Goal: Information Seeking & Learning: Learn about a topic

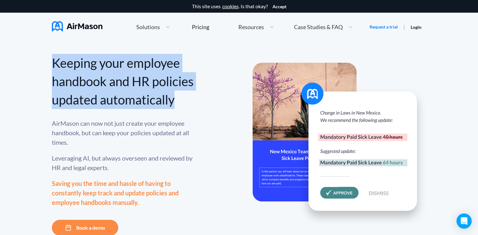
drag, startPoint x: 51, startPoint y: 67, endPoint x: 134, endPoint y: 124, distance: 101.7
click at [135, 124] on div "Keeping your employee handbook and HR policies updated automatically AirMason c…" at bounding box center [239, 162] width 478 height 242
click at [157, 71] on div "Keeping your employee handbook and HR policies updated automatically" at bounding box center [123, 81] width 142 height 55
drag, startPoint x: 54, startPoint y: 62, endPoint x: 138, endPoint y: 128, distance: 106.7
click at [138, 128] on div "Keeping your employee handbook and HR policies updated automatically AirMason c…" at bounding box center [123, 145] width 142 height 182
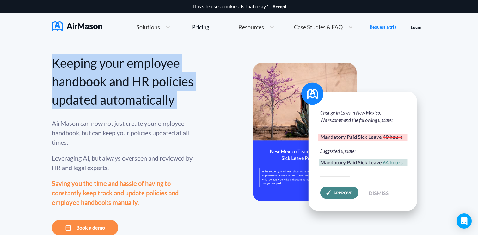
copy div "Keeping your employee handbook and HR policies updated automatically"
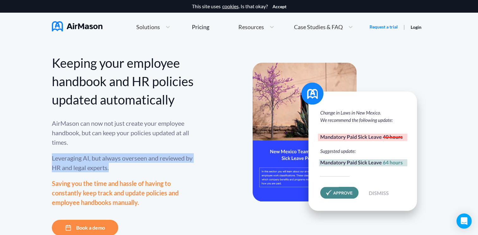
drag, startPoint x: 50, startPoint y: 176, endPoint x: 123, endPoint y: 185, distance: 73.4
click at [123, 185] on div "Keeping your employee handbook and HR policies updated automatically AirMason c…" at bounding box center [239, 162] width 478 height 242
copy div "Leveraging AI, but always overseen and reviewed by HR and legal experts."
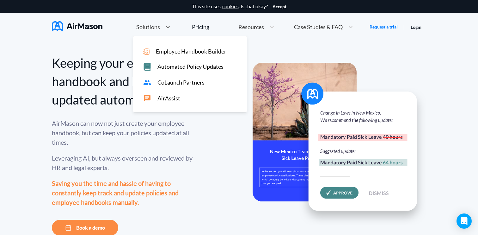
click at [154, 28] on span "Solutions" at bounding box center [148, 27] width 24 height 6
click at [155, 103] on div "Employee Handbook Builder Automated Policy Updates CoLaunch Partners AirAssist" at bounding box center [190, 74] width 114 height 76
click at [169, 98] on span "AirAssist" at bounding box center [169, 98] width 23 height 7
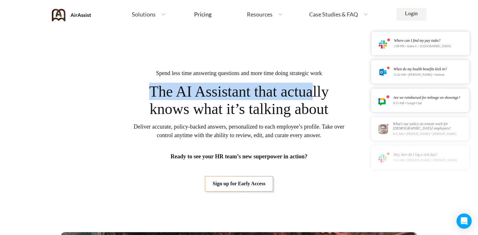
drag, startPoint x: 141, startPoint y: 94, endPoint x: 321, endPoint y: 93, distance: 179.1
click at [321, 93] on span "The AI Assistant that actually knows what it’s talking about" at bounding box center [239, 100] width 196 height 35
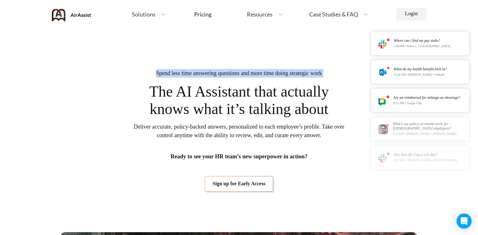
drag, startPoint x: 341, startPoint y: 75, endPoint x: 143, endPoint y: 69, distance: 198.8
copy span "Spend less time answering questions and more time doing strategic work"
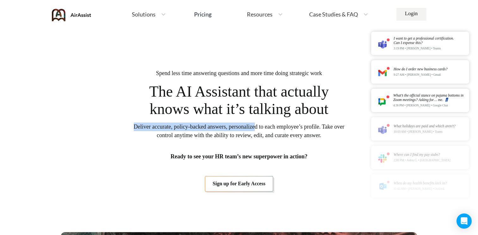
drag, startPoint x: 137, startPoint y: 126, endPoint x: 269, endPoint y: 128, distance: 132.0
click at [269, 128] on span "Deliver accurate, policy-backed answers, personalized to each employee’s profil…" at bounding box center [239, 130] width 212 height 17
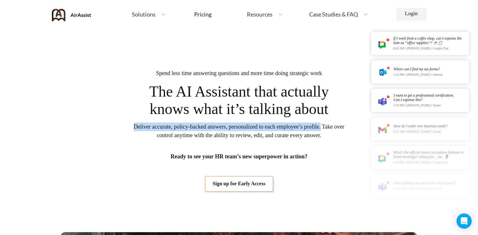
click at [341, 129] on span "Deliver accurate, policy-backed answers, personalized to each employee’s profil…" at bounding box center [239, 130] width 212 height 17
copy span "Deliver accurate, policy-backed answers, personalized to each employee’s profil…"
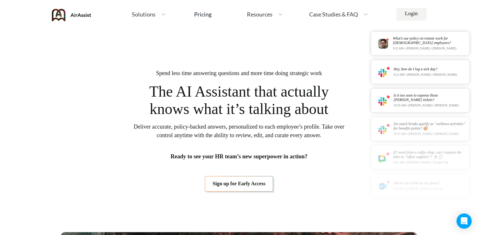
click at [149, 11] on span "Solutions" at bounding box center [144, 14] width 24 height 6
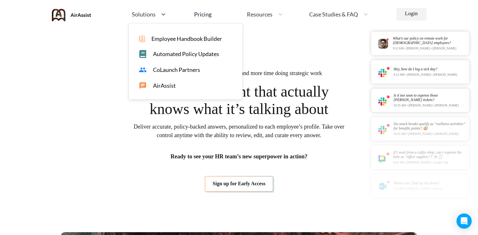
click at [157, 68] on span "CoLaunch Partners" at bounding box center [176, 69] width 47 height 7
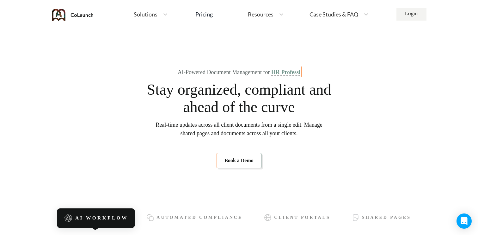
click at [310, 14] on span "Case Studies & FAQ" at bounding box center [334, 14] width 49 height 6
click at [335, 40] on span "MT+Co." at bounding box center [342, 38] width 20 height 7
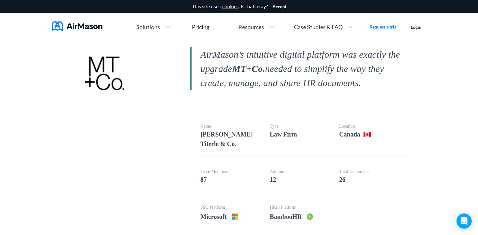
scroll to position [189, 0]
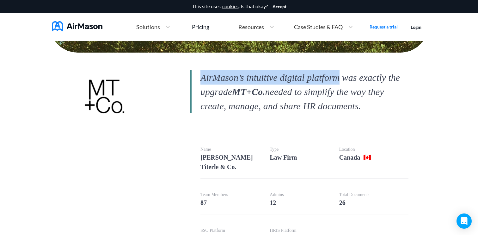
drag, startPoint x: 203, startPoint y: 77, endPoint x: 346, endPoint y: 77, distance: 143.3
click at [346, 77] on p "AirMason’s intuitive digital platform was exactly the upgrade MT+Co. needed to …" at bounding box center [299, 91] width 218 height 43
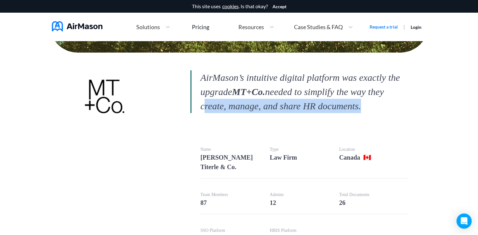
drag, startPoint x: 222, startPoint y: 107, endPoint x: 397, endPoint y: 101, distance: 175.7
click at [397, 101] on p "AirMason’s intuitive digital platform was exactly the upgrade MT+Co. needed to …" at bounding box center [299, 91] width 218 height 43
copy p "create, manage, and share HR documents"
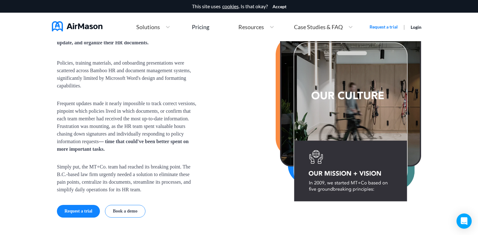
scroll to position [503, 0]
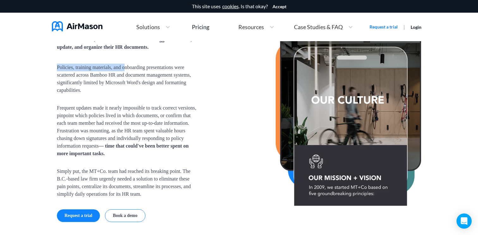
drag, startPoint x: 56, startPoint y: 58, endPoint x: 132, endPoint y: 53, distance: 75.5
click at [132, 53] on section "The Issue Before AirMason, the HR team at MT+Co. struggled to create, update, a…" at bounding box center [239, 117] width 380 height 309
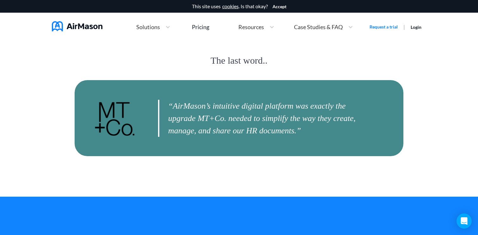
scroll to position [1543, 0]
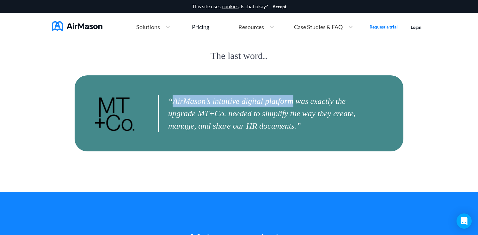
drag, startPoint x: 173, startPoint y: 96, endPoint x: 300, endPoint y: 97, distance: 126.6
click at [300, 97] on p "“AirMason’s intuitive digital platform was exactly the upgrade MT+Co. needed to…" at bounding box center [262, 113] width 209 height 37
click at [302, 103] on p "“AirMason’s intuitive digital platform was exactly the upgrade MT+Co. needed to…" at bounding box center [262, 113] width 209 height 37
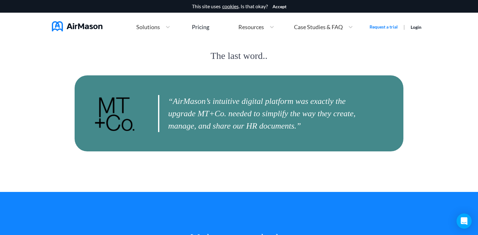
drag, startPoint x: 322, startPoint y: 98, endPoint x: 311, endPoint y: 97, distance: 11.1
click at [318, 97] on p "“AirMason’s intuitive digital platform was exactly the upgrade MT+Co. needed to…" at bounding box center [262, 113] width 209 height 37
click at [325, 101] on p "“AirMason’s intuitive digital platform was exactly the upgrade MT+Co. needed to…" at bounding box center [262, 113] width 209 height 37
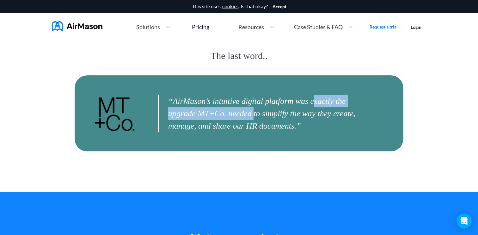
drag, startPoint x: 323, startPoint y: 102, endPoint x: 264, endPoint y: 112, distance: 60.5
click at [264, 112] on p "“AirMason’s intuitive digital platform was exactly the upgrade MT+Co. needed to…" at bounding box center [262, 113] width 209 height 37
copy p "xactly the upgrade MT+Co. needed"
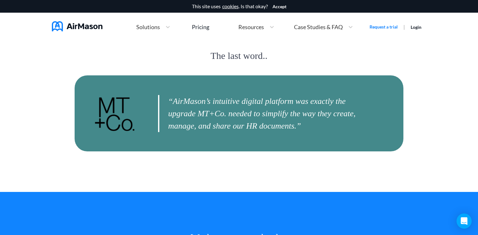
click at [221, 125] on p "“AirMason’s intuitive digital platform was exactly the upgrade MT+Co. needed to…" at bounding box center [262, 113] width 209 height 37
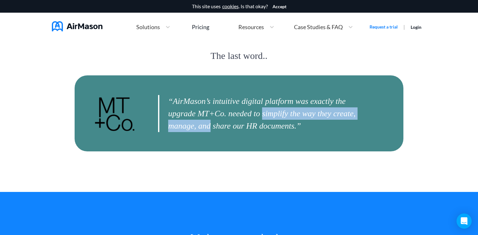
drag, startPoint x: 277, startPoint y: 112, endPoint x: 243, endPoint y: 122, distance: 34.6
click at [243, 122] on p "“AirMason’s intuitive digital platform was exactly the upgrade MT+Co. needed to…" at bounding box center [262, 113] width 209 height 37
click at [275, 115] on p "“AirMason’s intuitive digital platform was exactly the upgrade MT+Co. needed to…" at bounding box center [262, 113] width 209 height 37
drag, startPoint x: 275, startPoint y: 112, endPoint x: 267, endPoint y: 119, distance: 10.5
click at [267, 120] on p "“AirMason’s intuitive digital platform was exactly the upgrade MT+Co. needed to…" at bounding box center [262, 113] width 209 height 37
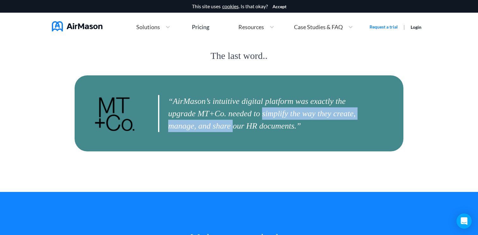
copy p "simplify the way they create, manage, and share"
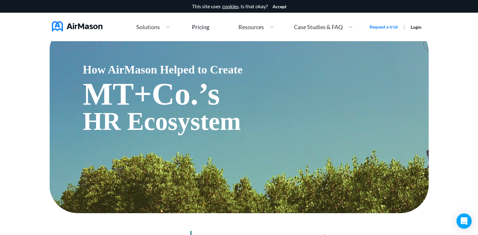
scroll to position [0, 0]
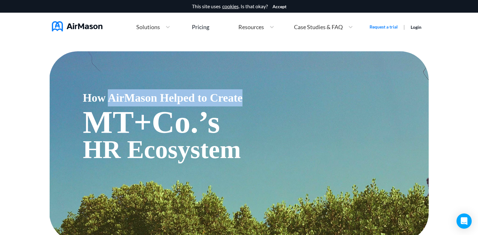
drag, startPoint x: 271, startPoint y: 99, endPoint x: 113, endPoint y: 95, distance: 157.7
click at [113, 95] on span "How AirMason Helped to Create" at bounding box center [256, 97] width 346 height 17
click at [86, 97] on span "How AirMason Helped to Create" at bounding box center [256, 97] width 346 height 17
copy span "How AirMason Helped to Create"
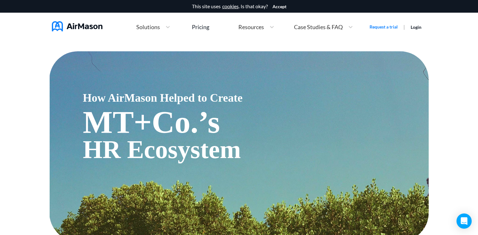
click at [146, 27] on span "Solutions" at bounding box center [148, 27] width 24 height 6
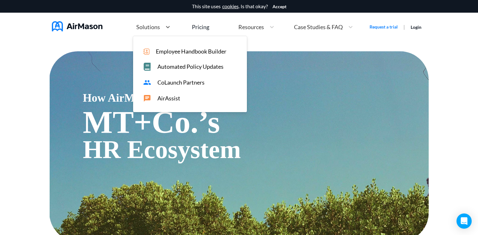
click at [166, 83] on span "CoLaunch Partners" at bounding box center [181, 82] width 47 height 7
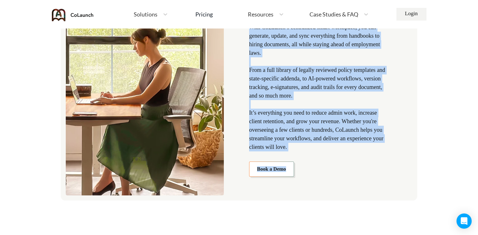
scroll to position [753, 0]
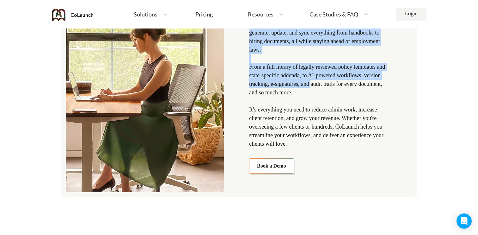
drag, startPoint x: 248, startPoint y: 153, endPoint x: 338, endPoint y: 86, distance: 111.9
click at [338, 86] on div "Save time while keeping clients compliant With CoLaunch’s centralized smart wor…" at bounding box center [239, 60] width 357 height 273
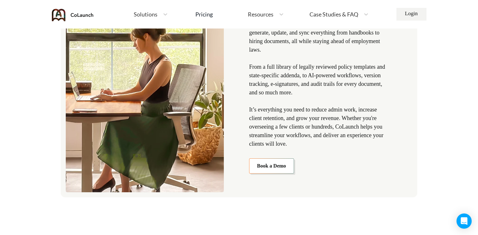
click at [259, 68] on p "With CoLaunch’s centralized smart workspace, you can generate, update, and sync…" at bounding box center [319, 84] width 140 height 128
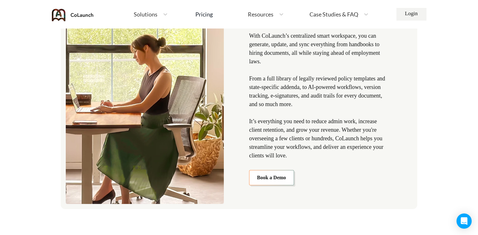
scroll to position [733, 0]
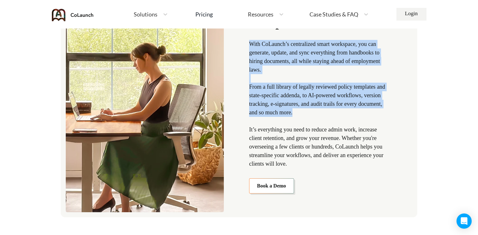
drag, startPoint x: 251, startPoint y: 43, endPoint x: 340, endPoint y: 109, distance: 111.6
click at [340, 109] on p "With CoLaunch’s centralized smart workspace, you can generate, update, and sync…" at bounding box center [319, 104] width 140 height 128
copy p "With CoLaunch’s centralized smart workspace, you can generate, update, and sync…"
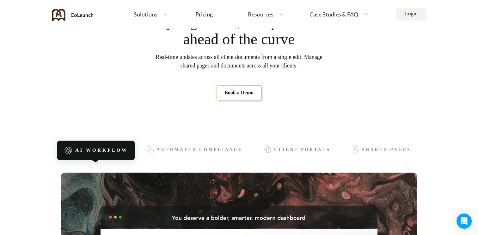
scroll to position [0, 0]
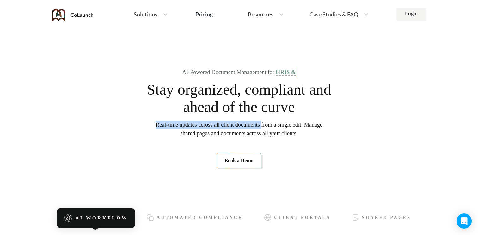
drag, startPoint x: 159, startPoint y: 124, endPoint x: 275, endPoint y: 128, distance: 116.8
click at [275, 128] on span "Real-time updates across all client documents from a single edit. Manage shared…" at bounding box center [239, 129] width 167 height 17
copy span "Real-time updates across all client documents"
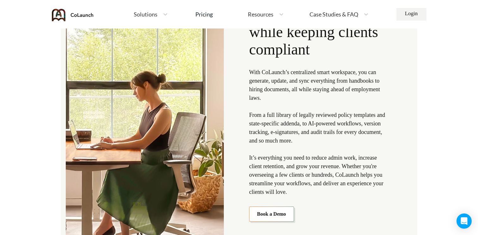
scroll to position [706, 0]
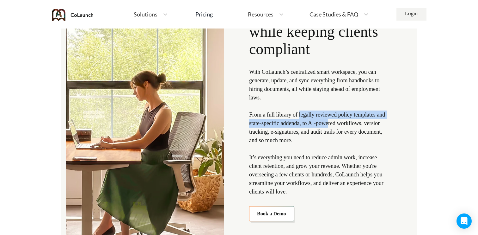
drag, startPoint x: 300, startPoint y: 114, endPoint x: 347, endPoint y: 126, distance: 48.3
click at [347, 126] on p "With CoLaunch’s centralized smart workspace, you can generate, update, and sync…" at bounding box center [319, 132] width 140 height 128
click at [292, 123] on p "With CoLaunch’s centralized smart workspace, you can generate, update, and sync…" at bounding box center [319, 132] width 140 height 128
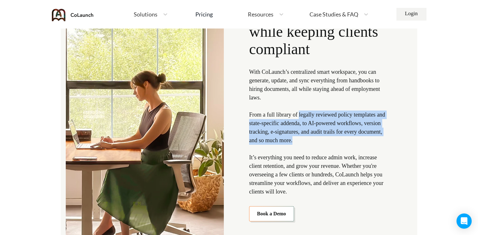
drag, startPoint x: 301, startPoint y: 114, endPoint x: 328, endPoint y: 143, distance: 40.1
click at [328, 143] on p "With CoLaunch’s centralized smart workspace, you can generate, update, and sync…" at bounding box center [319, 132] width 140 height 128
copy p "legally reviewed policy templates and state-specific addenda, to AI-powered wor…"
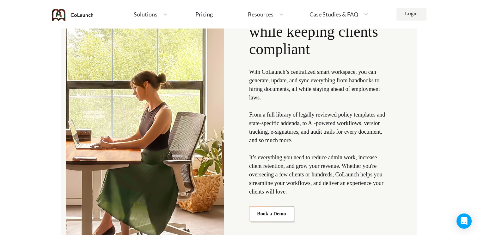
click at [289, 79] on p "With CoLaunch’s centralized smart workspace, you can generate, update, and sync…" at bounding box center [319, 132] width 140 height 128
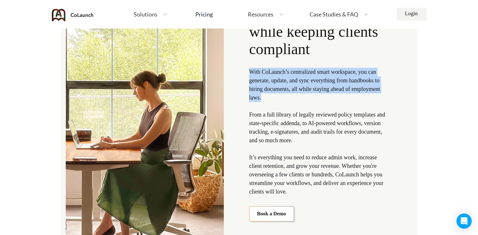
drag, startPoint x: 251, startPoint y: 72, endPoint x: 302, endPoint y: 101, distance: 58.7
click at [302, 101] on p "With CoLaunch’s centralized smart workspace, you can generate, update, and sync…" at bounding box center [319, 132] width 140 height 128
copy p "With CoLaunch’s centralized smart workspace, you can generate, update, and sync…"
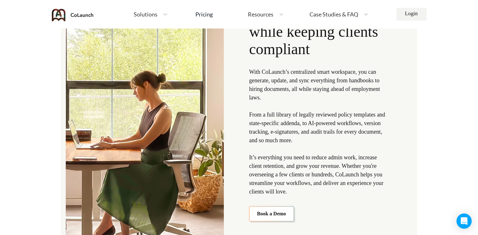
click at [276, 133] on p "With CoLaunch’s centralized smart workspace, you can generate, update, and sync…" at bounding box center [319, 132] width 140 height 128
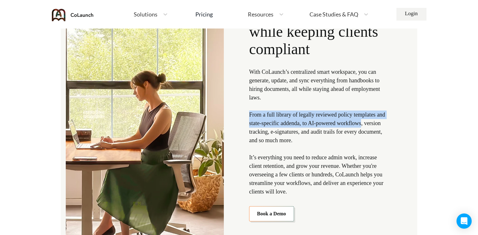
drag, startPoint x: 248, startPoint y: 115, endPoint x: 382, endPoint y: 119, distance: 133.9
click at [382, 119] on div "Save time while keeping clients compliant With CoLaunch’s centralized smart wor…" at bounding box center [239, 108] width 357 height 273
copy p "From a full library of legally reviewed policy templates and state-specific add…"
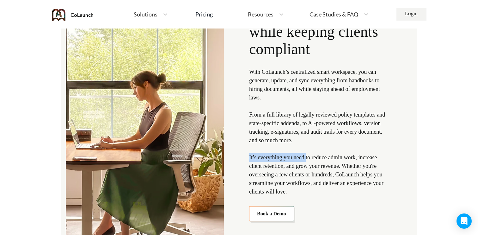
drag, startPoint x: 249, startPoint y: 157, endPoint x: 305, endPoint y: 158, distance: 56.0
click at [305, 158] on div "Save time while keeping clients compliant With CoLaunch’s centralized smart wor…" at bounding box center [239, 108] width 357 height 273
click at [321, 155] on p "With CoLaunch’s centralized smart workspace, you can generate, update, and sync…" at bounding box center [319, 132] width 140 height 128
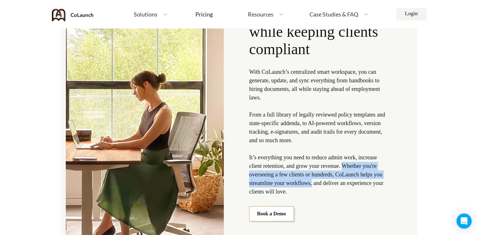
copy p "Whether you're overseeing a few clients or hundreds, CoLaunch helps you streaml…"
drag, startPoint x: 352, startPoint y: 165, endPoint x: 341, endPoint y: 184, distance: 21.4
click at [341, 184] on p "With CoLaunch’s centralized smart workspace, you can generate, update, and sync…" at bounding box center [319, 132] width 140 height 128
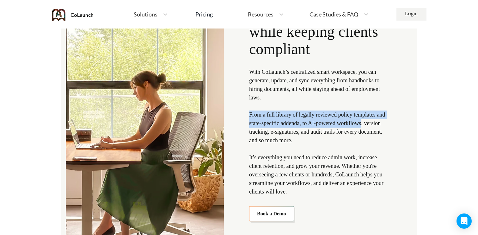
drag, startPoint x: 249, startPoint y: 114, endPoint x: 382, endPoint y: 122, distance: 133.5
click at [382, 122] on p "With CoLaunch’s centralized smart workspace, you can generate, update, and sync…" at bounding box center [319, 132] width 140 height 128
copy p "From a full library of legally reviewed policy templates and state-specific add…"
